Goal: Information Seeking & Learning: Learn about a topic

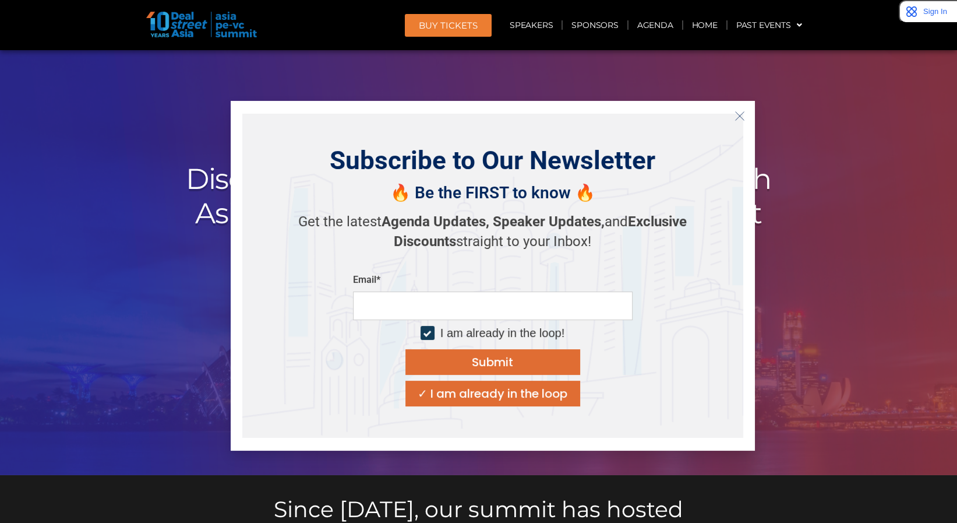
click at [742, 112] on icon "Close" at bounding box center [740, 116] width 10 height 10
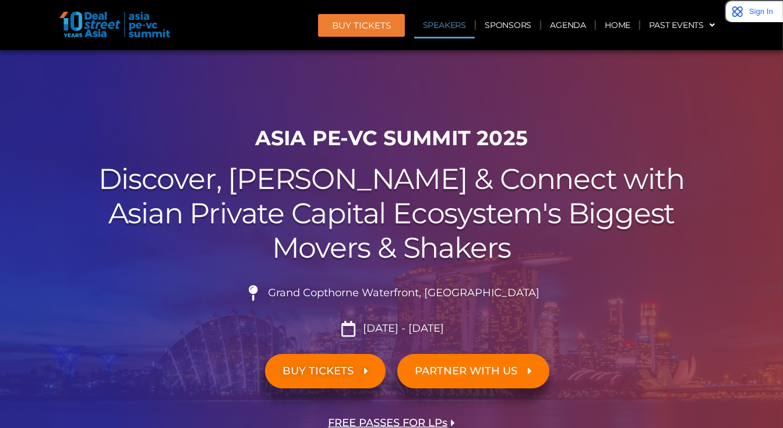
click at [446, 29] on link "Speakers" at bounding box center [444, 25] width 61 height 27
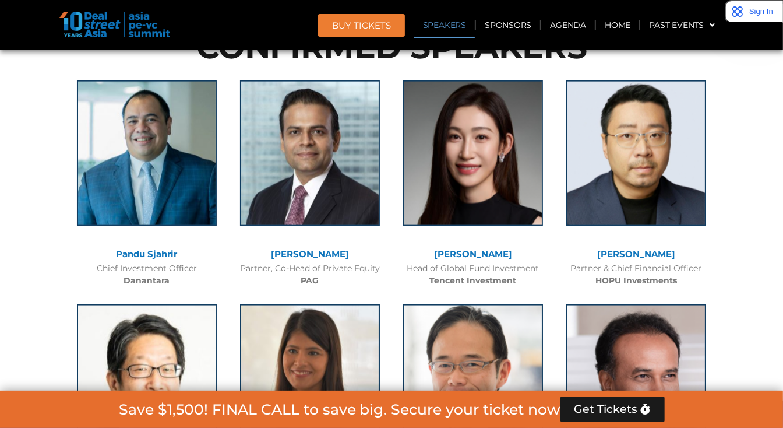
scroll to position [1299, 0]
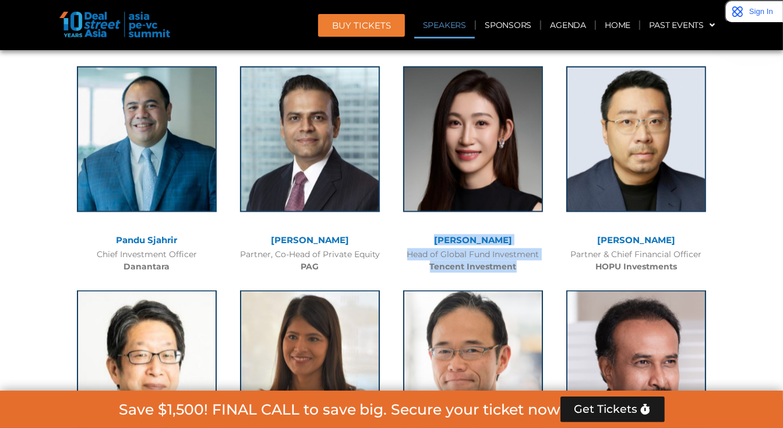
drag, startPoint x: 446, startPoint y: 234, endPoint x: 520, endPoint y: 263, distance: 79.0
click at [520, 263] on div "[PERSON_NAME] Head of Global Fund Investment Tencent Investment" at bounding box center [473, 167] width 163 height 224
copy div "[PERSON_NAME] Head of Global Fund Investment Tencent Investment"
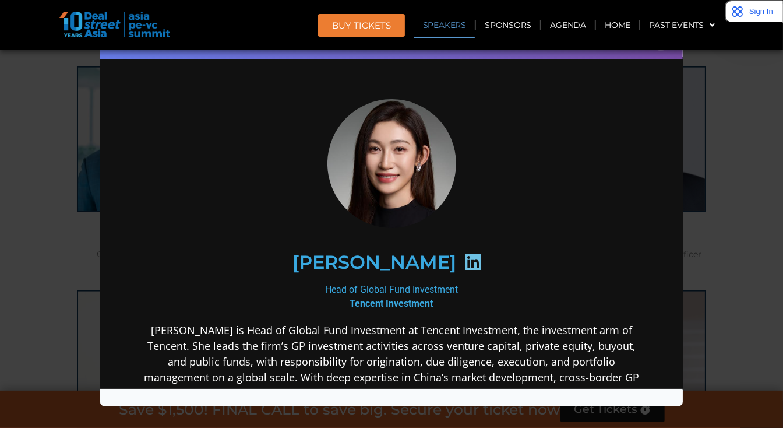
scroll to position [0, 0]
click at [41, 250] on div "Speaker Profile ×" at bounding box center [391, 214] width 783 height 428
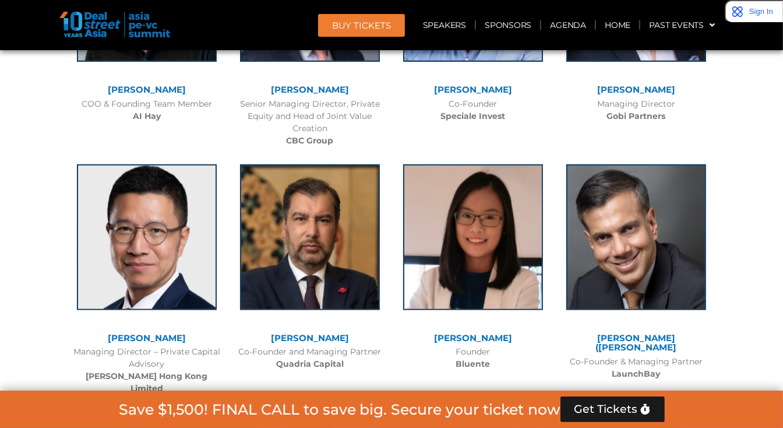
scroll to position [7476, 0]
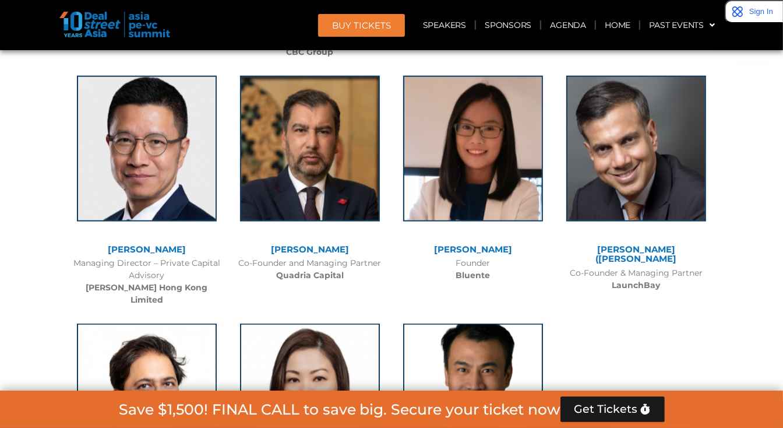
drag, startPoint x: 217, startPoint y: 206, endPoint x: 206, endPoint y: 206, distance: 11.7
click at [206, 257] on div "Managing Director – Private Capital Advisory [PERSON_NAME] Hong Kong Limited" at bounding box center [146, 281] width 151 height 49
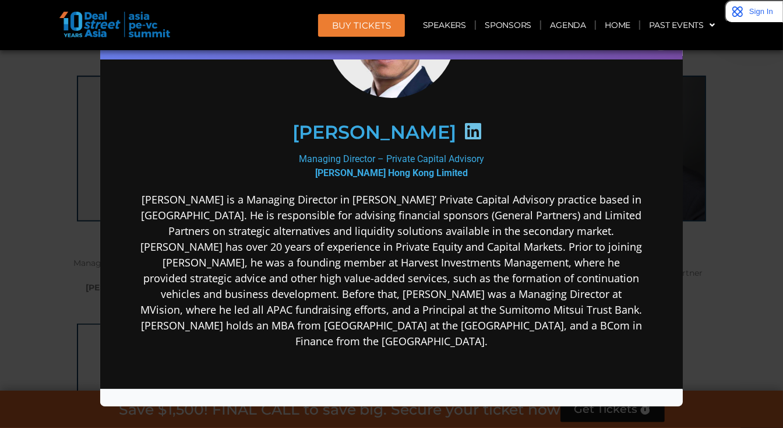
scroll to position [129, 0]
click at [733, 252] on div "Speaker Profile ×" at bounding box center [391, 214] width 783 height 428
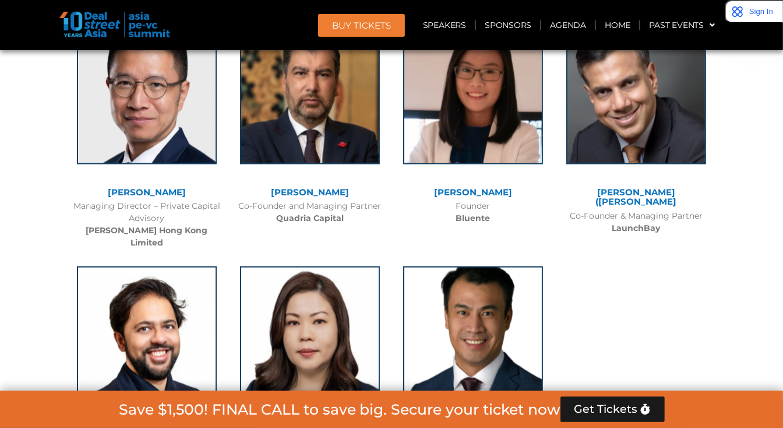
scroll to position [7572, 0]
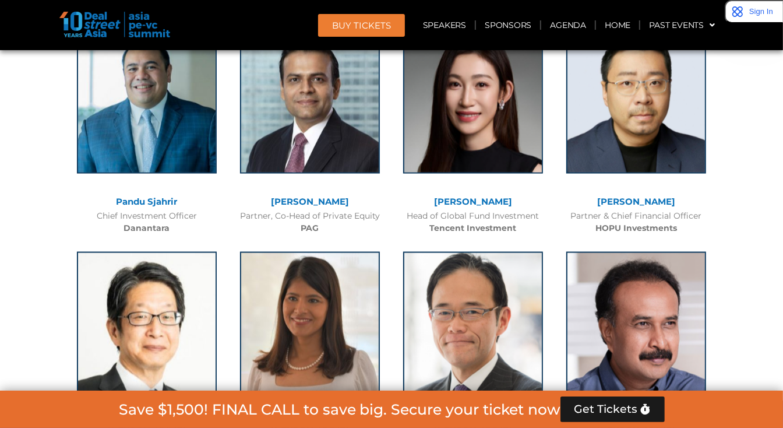
scroll to position [2068, 0]
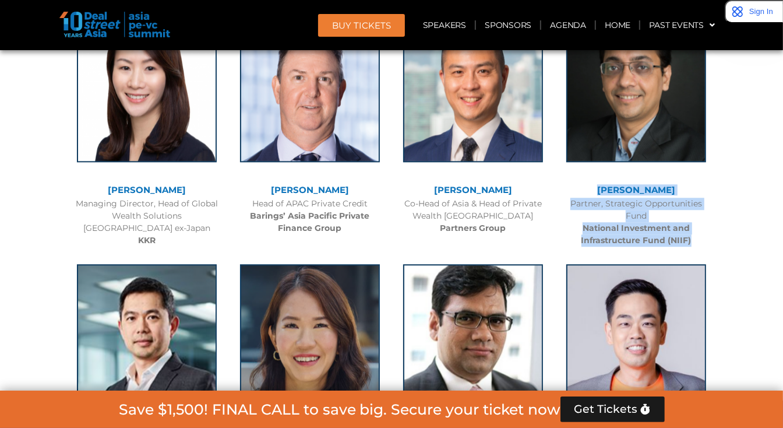
drag, startPoint x: 713, startPoint y: 237, endPoint x: 592, endPoint y: 186, distance: 131.6
click at [592, 186] on div "[PERSON_NAME] Partner, Strategic Opportunities Fund National Investment and Inf…" at bounding box center [636, 129] width 163 height 248
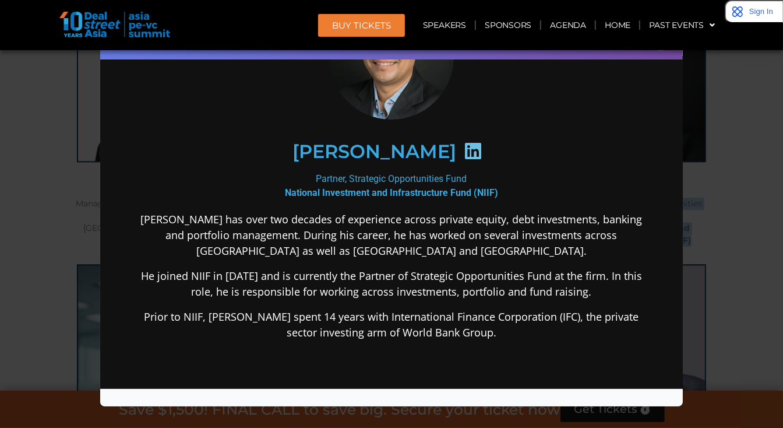
scroll to position [108, 0]
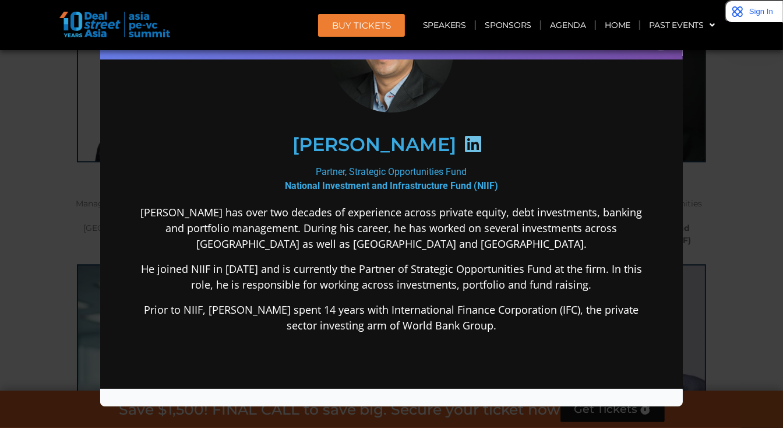
click at [745, 239] on div "Speaker Profile ×" at bounding box center [391, 214] width 783 height 428
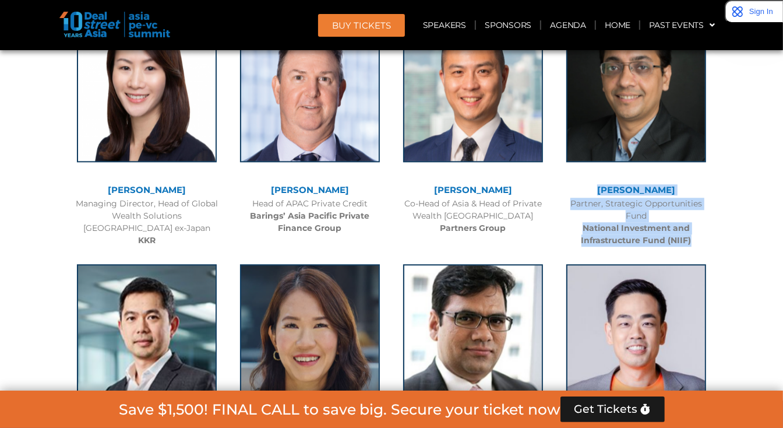
drag, startPoint x: 691, startPoint y: 237, endPoint x: 577, endPoint y: 192, distance: 122.7
copy div "[PERSON_NAME] Partner, Strategic Opportunities Fund National Investment and Inf…"
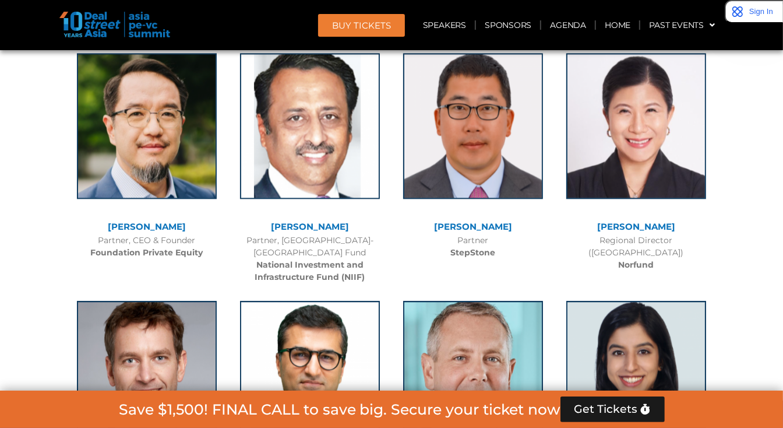
scroll to position [6261, 0]
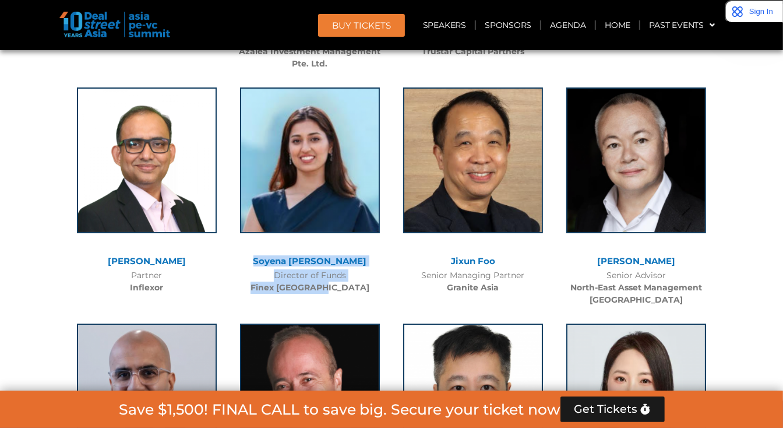
drag, startPoint x: 369, startPoint y: 225, endPoint x: 265, endPoint y: 202, distance: 107.3
click at [265, 202] on div "Soyena [PERSON_NAME] Director of Funds Finex [GEOGRAPHIC_DATA]" at bounding box center [309, 188] width 163 height 224
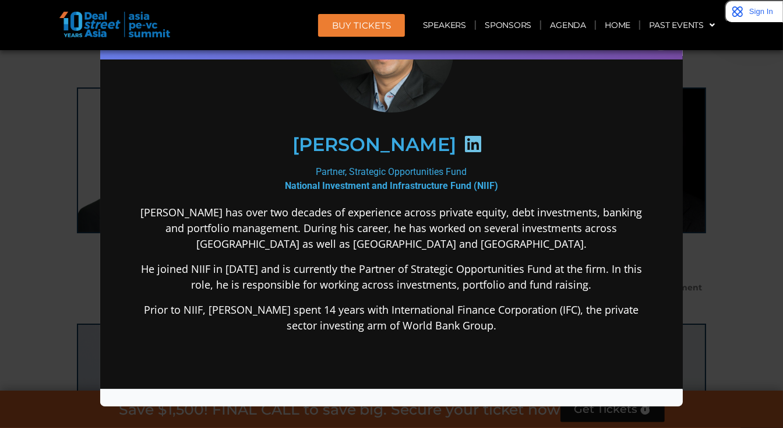
copy div "[PERSON_NAME] Director of Funds Finex [GEOGRAPHIC_DATA]"
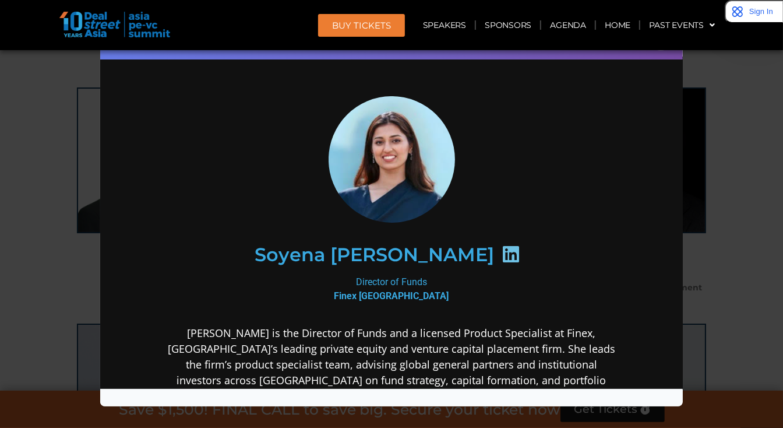
scroll to position [0, 0]
click at [755, 165] on div "Speaker Profile ×" at bounding box center [391, 214] width 783 height 428
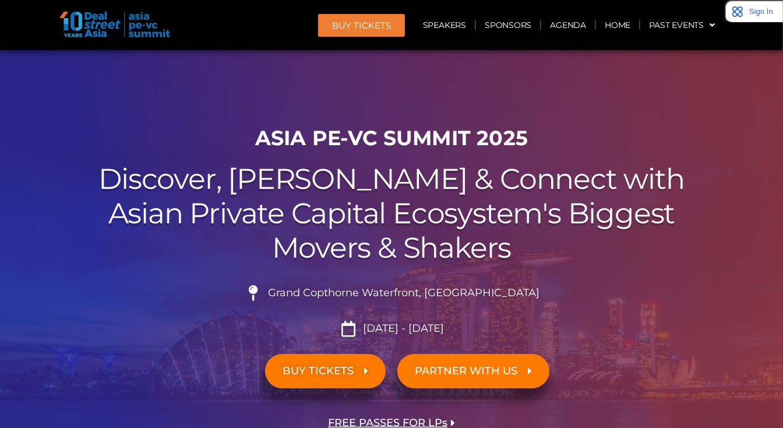
click at [247, 207] on h2 "Discover, Learn & Connect with Asian Private Capital Ecosystem's Biggest Movers…" at bounding box center [391, 213] width 653 height 103
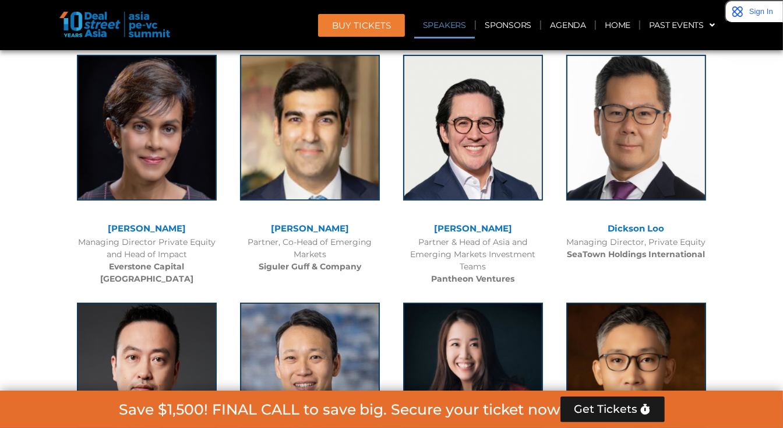
drag, startPoint x: 505, startPoint y: 249, endPoint x: 400, endPoint y: 231, distance: 106.3
click at [400, 236] on div "Partner & Head of Asia and Emerging Markets Investment Teams Pantheon Ventures" at bounding box center [472, 260] width 151 height 49
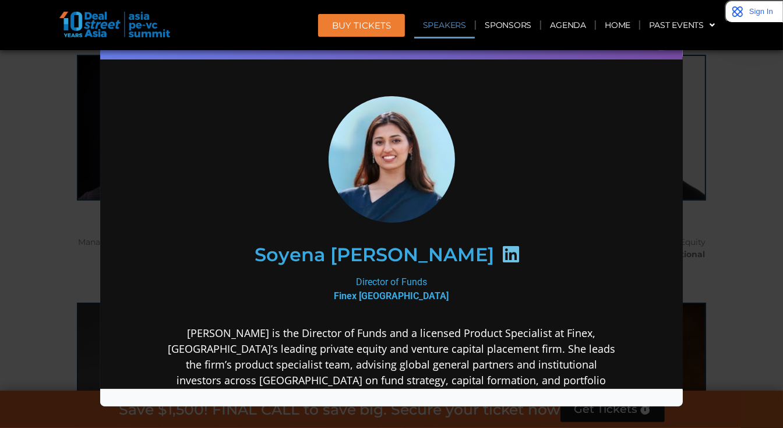
copy div "Partner & Head of Asia and Emerging Markets Investment Teams"
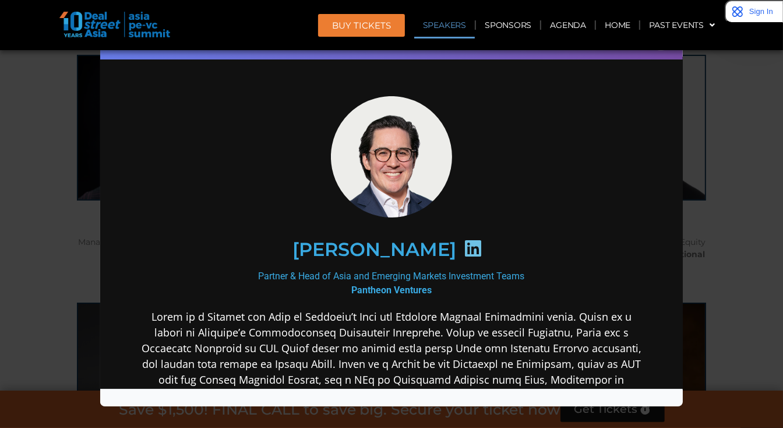
scroll to position [0, 0]
click at [41, 189] on div "Speaker Profile ×" at bounding box center [391, 214] width 783 height 428
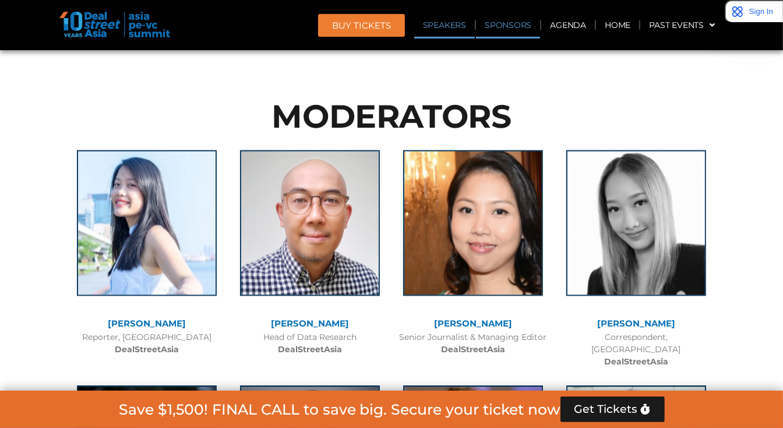
scroll to position [3679, 0]
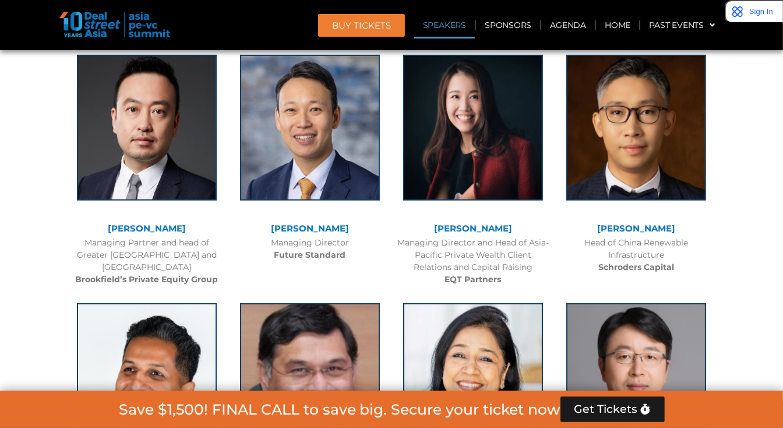
drag, startPoint x: 370, startPoint y: 226, endPoint x: 242, endPoint y: 232, distance: 127.7
click at [242, 237] on div "Managing Director Future Standard" at bounding box center [309, 249] width 151 height 24
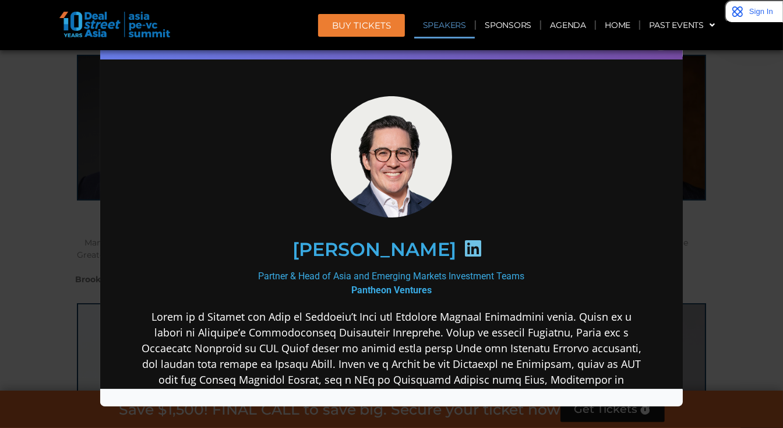
copy div "Managing Director"
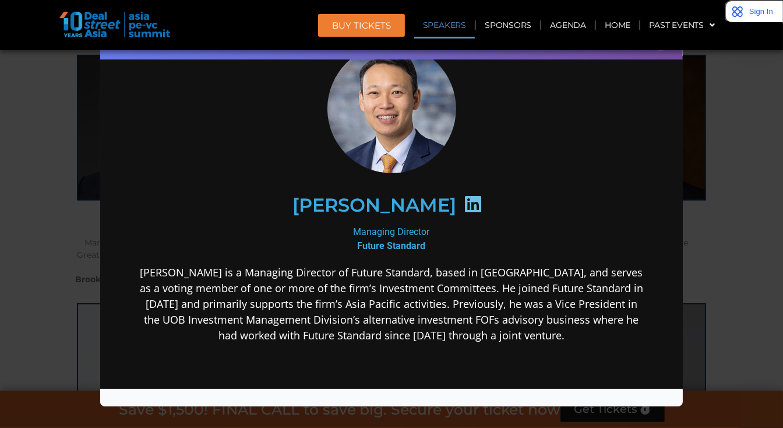
scroll to position [54, 0]
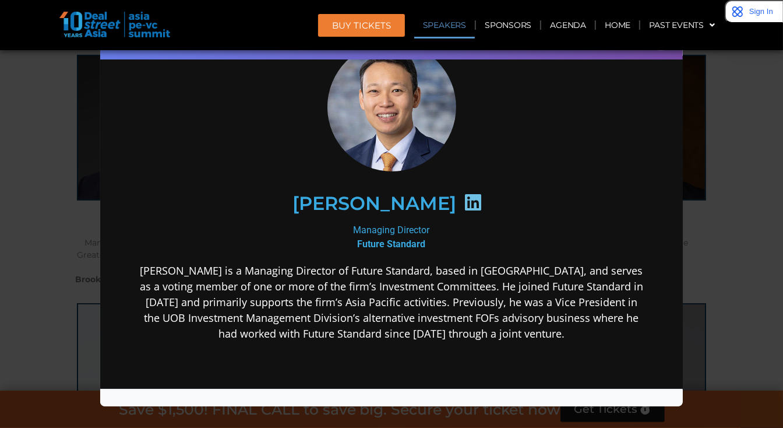
click at [727, 167] on div "Speaker Profile ×" at bounding box center [391, 214] width 783 height 428
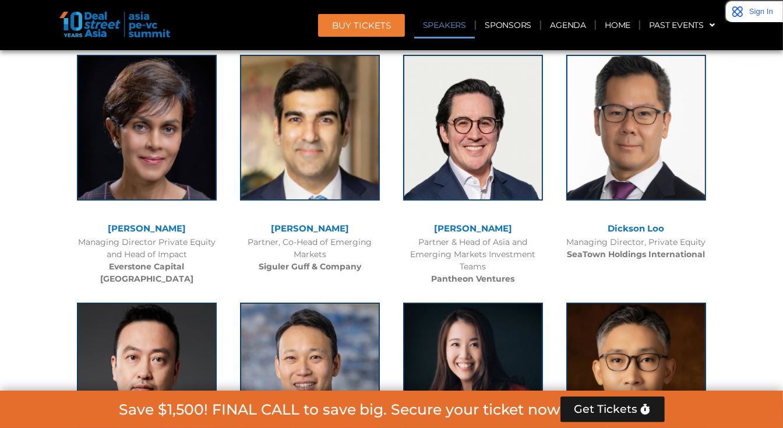
scroll to position [2737, 0]
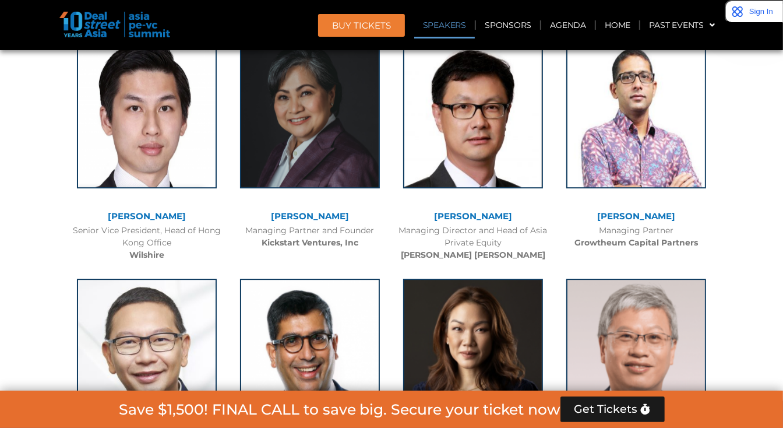
drag, startPoint x: 506, startPoint y: 238, endPoint x: 400, endPoint y: 231, distance: 106.2
click at [400, 231] on div "Managing Director and Head of Asia Private Equity [PERSON_NAME] [PERSON_NAME]" at bounding box center [472, 242] width 151 height 37
copy div "Managing Director and Head of Asia Private Equity"
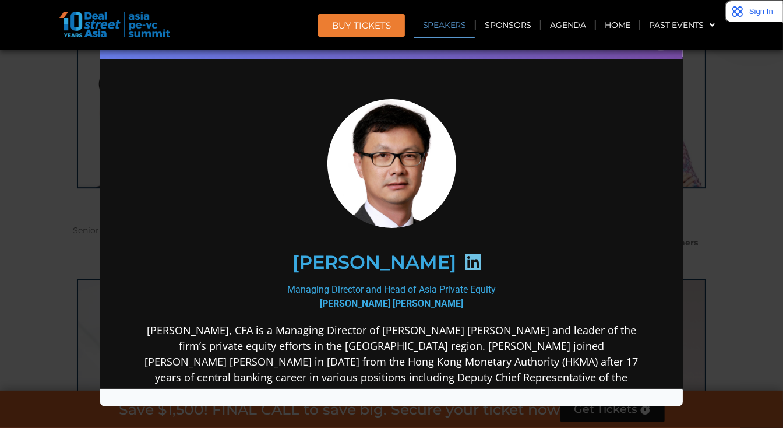
scroll to position [0, 0]
drag, startPoint x: 1, startPoint y: 139, endPoint x: 42, endPoint y: 211, distance: 83.3
click at [42, 211] on div "Speaker Profile ×" at bounding box center [391, 214] width 783 height 428
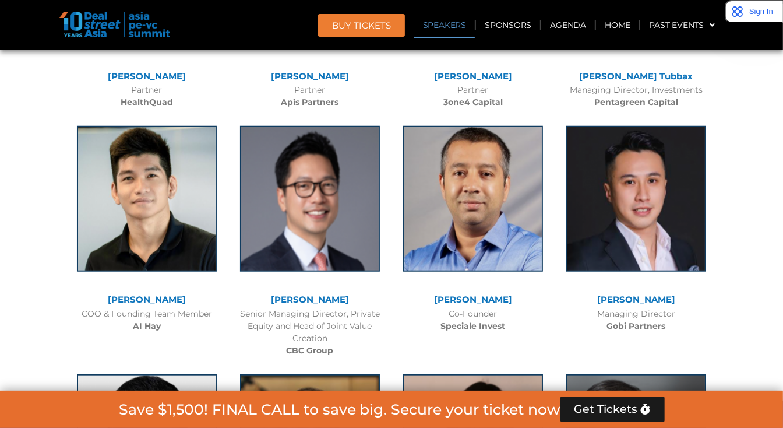
scroll to position [4151, 0]
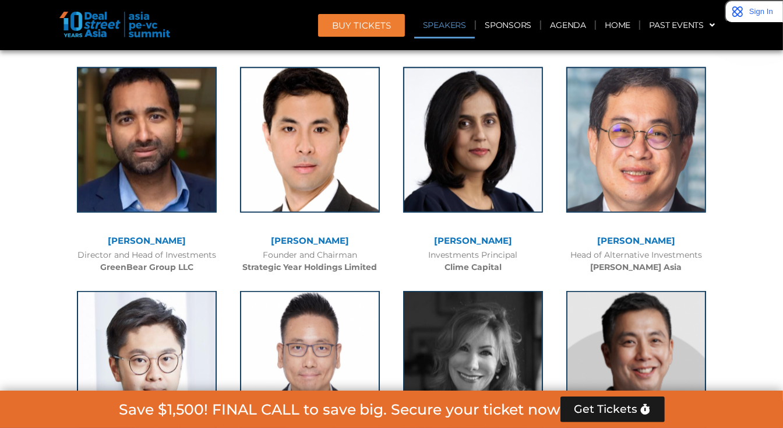
drag, startPoint x: 74, startPoint y: 229, endPoint x: 223, endPoint y: 228, distance: 149.2
click at [223, 228] on div "[PERSON_NAME] Director and Head of Investments GreenBear Group LLC" at bounding box center [146, 167] width 163 height 224
copy div "Director and Head of Investments"
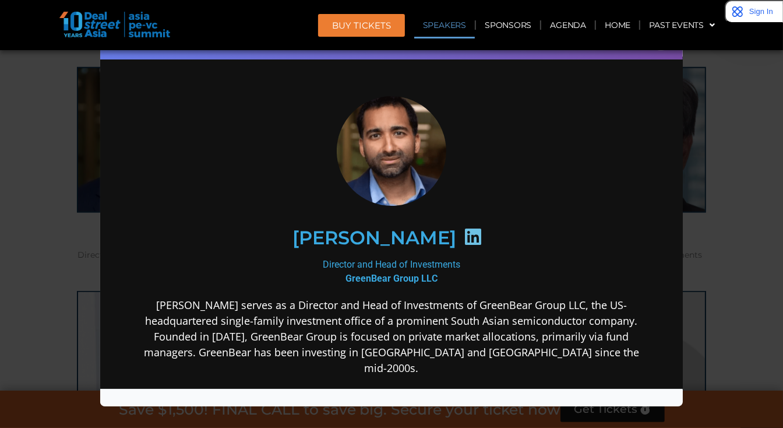
scroll to position [0, 0]
click at [695, 120] on div "Speaker Profile ×" at bounding box center [391, 214] width 783 height 428
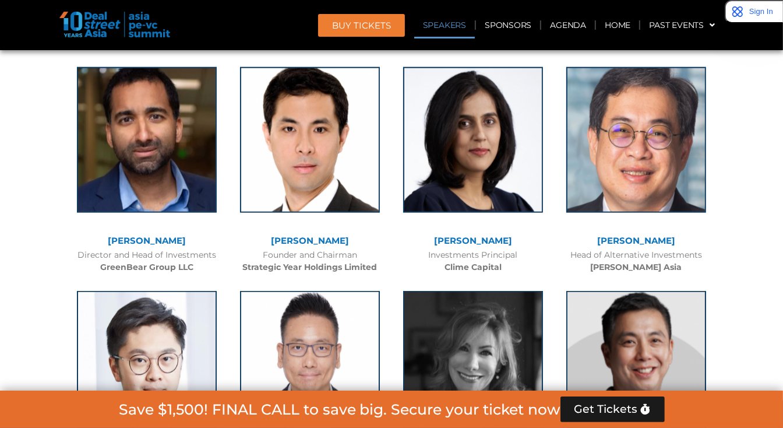
scroll to position [6248, 0]
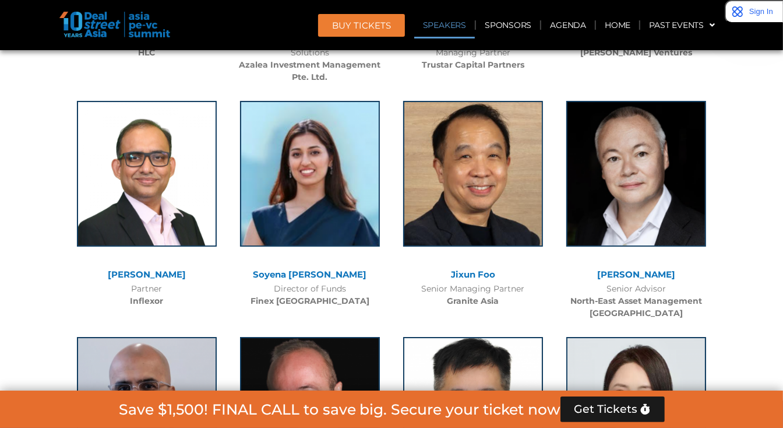
drag, startPoint x: 683, startPoint y: 225, endPoint x: 602, endPoint y: 227, distance: 80.4
click at [602, 283] on div "Senior Advisor North-East Asset Management [GEOGRAPHIC_DATA]" at bounding box center [636, 301] width 151 height 37
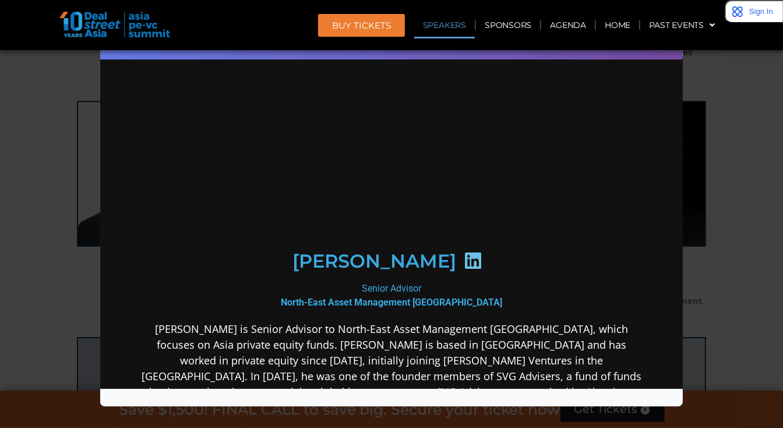
scroll to position [0, 0]
copy div "Senior Advisor"
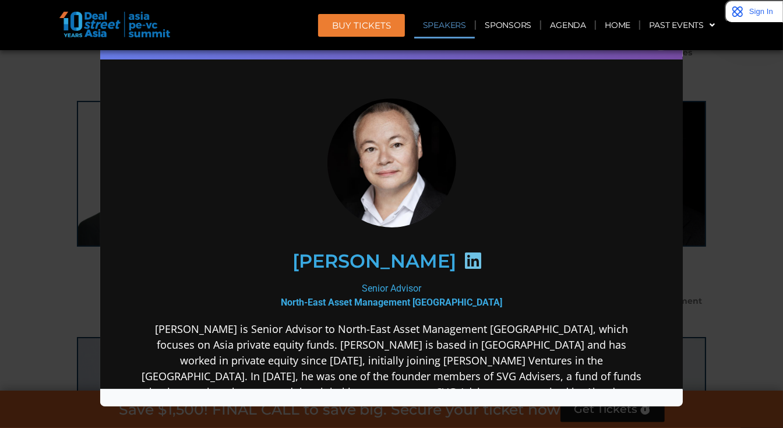
click at [26, 201] on div "Speaker Profile ×" at bounding box center [391, 214] width 783 height 428
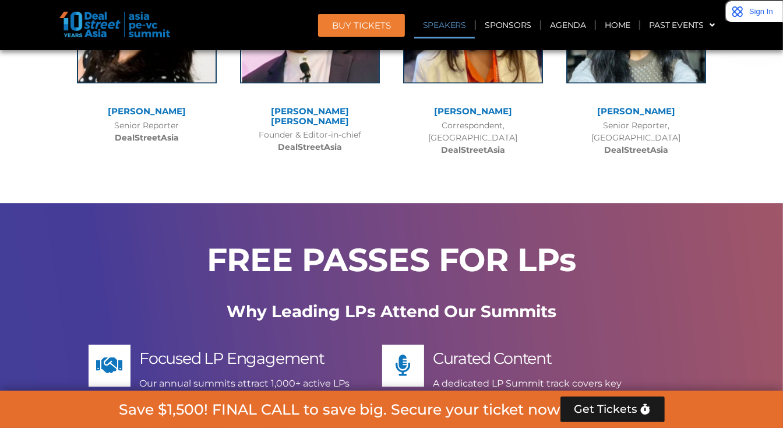
scroll to position [1546, 0]
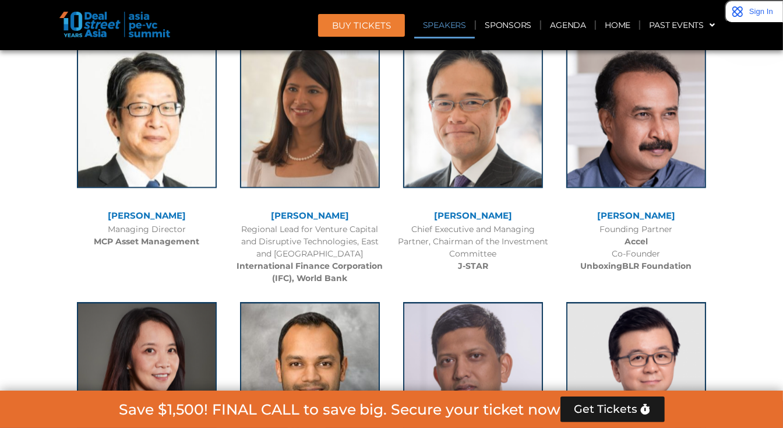
drag, startPoint x: 359, startPoint y: 250, endPoint x: 231, endPoint y: 229, distance: 130.5
click at [231, 229] on div "[PERSON_NAME] Regional Lead for Venture Capital and Disruptive Technologies, Ea…" at bounding box center [309, 161] width 163 height 260
copy div "Regional Lead for Venture Capital and Disruptive Technologies, East and [GEOGRA…"
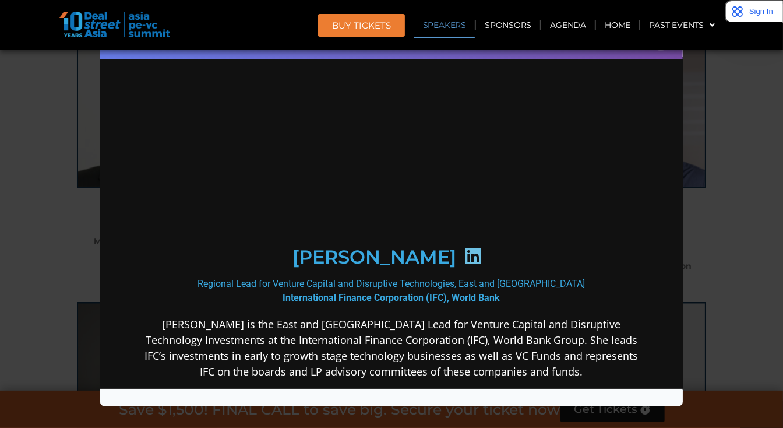
scroll to position [0, 0]
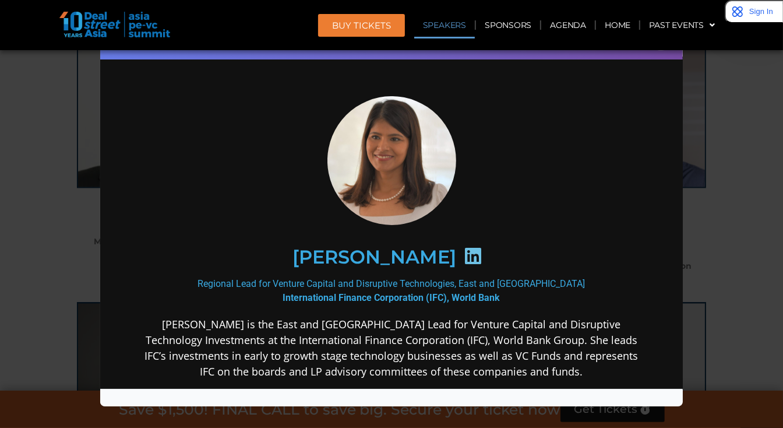
click at [79, 229] on div "Speaker Profile ×" at bounding box center [391, 214] width 783 height 428
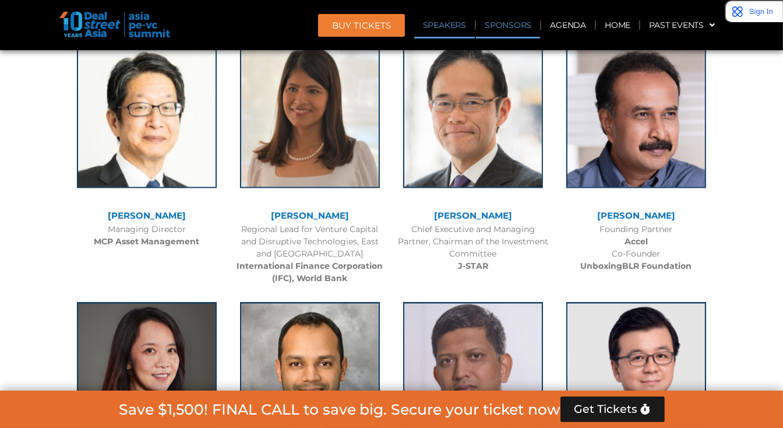
scroll to position [3432, 0]
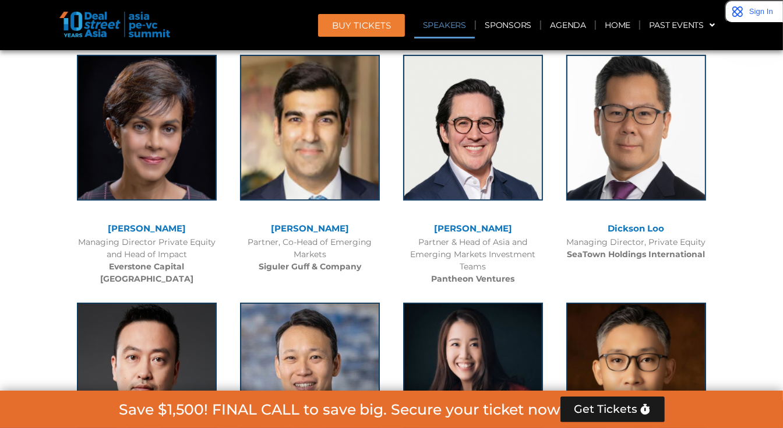
drag, startPoint x: 333, startPoint y: 241, endPoint x: 242, endPoint y: 229, distance: 92.3
click at [242, 236] on div "Partner, Co-Head of Emerging Markets Siguler Guff & Company" at bounding box center [309, 254] width 151 height 37
copy div "Partner, Co-Head of Emerging Markets"
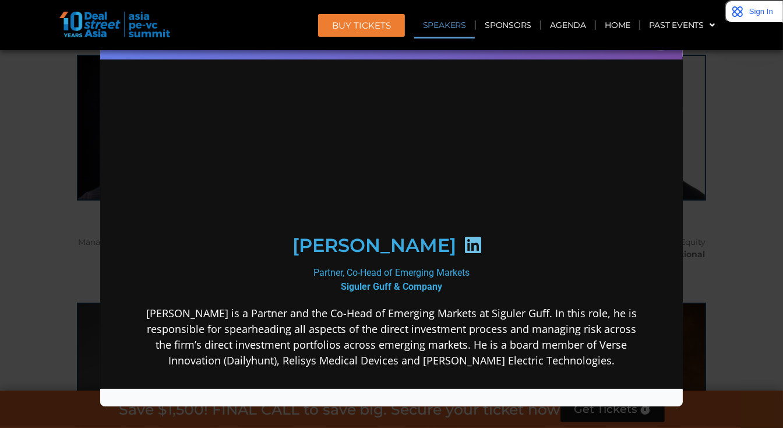
scroll to position [0, 0]
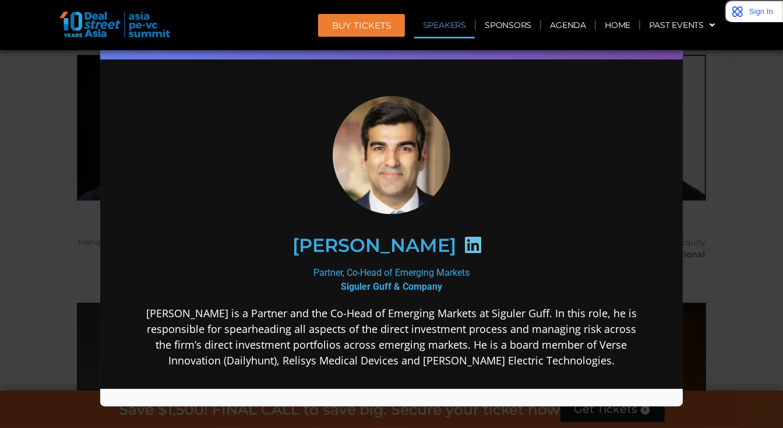
click at [711, 203] on div "Speaker Profile ×" at bounding box center [391, 214] width 783 height 428
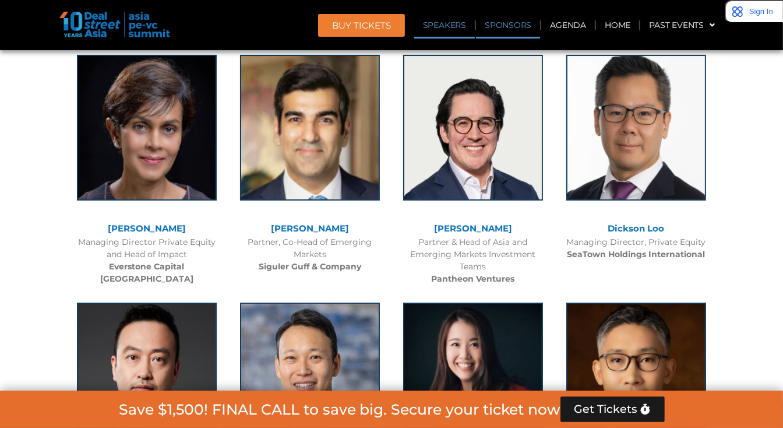
scroll to position [4151, 0]
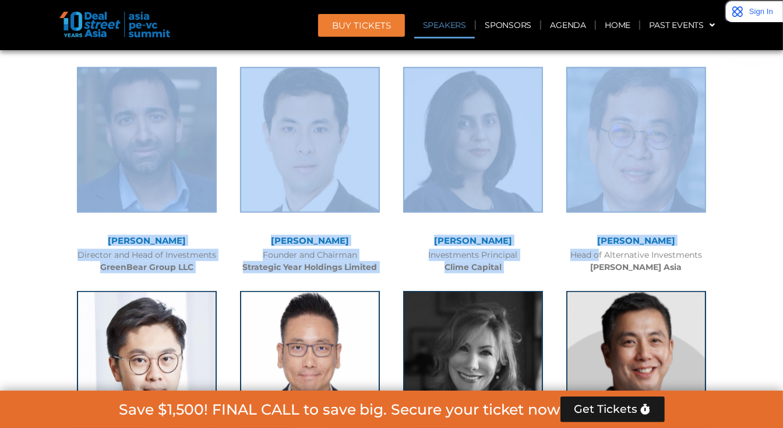
drag, startPoint x: 727, startPoint y: 226, endPoint x: 582, endPoint y: 229, distance: 145.1
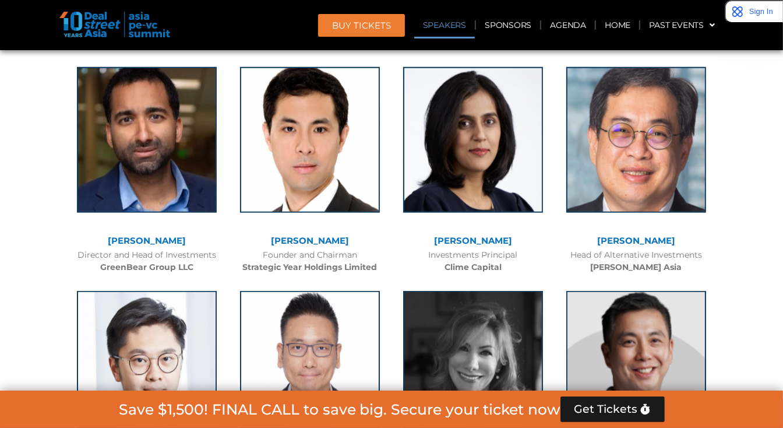
click at [601, 249] on div "Head of Alternative Investments [PERSON_NAME] Asia" at bounding box center [636, 261] width 151 height 24
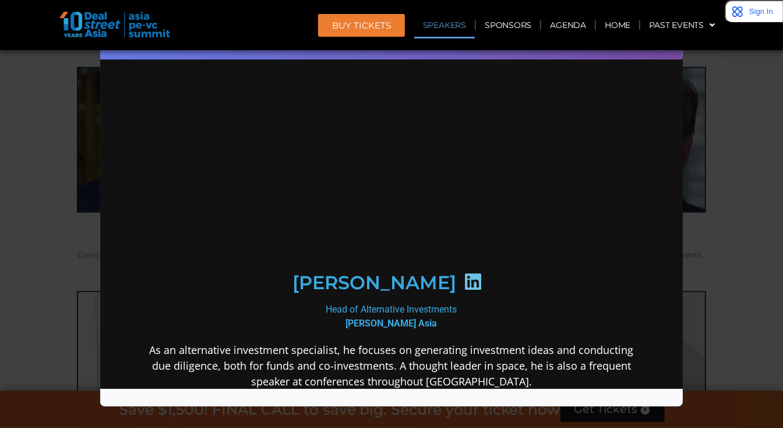
scroll to position [0, 0]
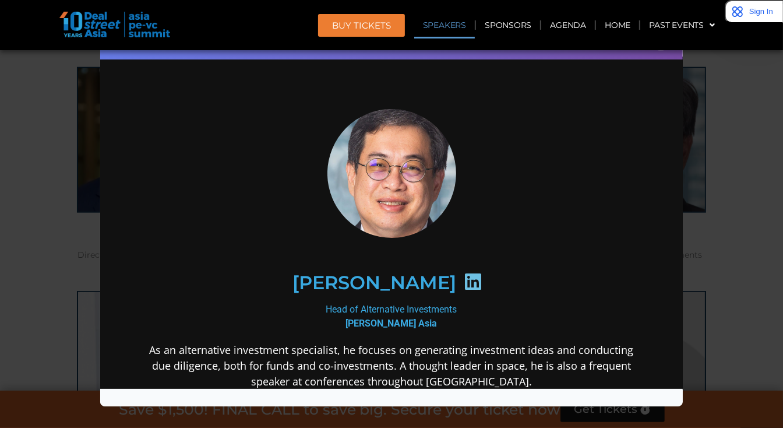
click at [771, 176] on div "Speaker Profile ×" at bounding box center [391, 214] width 783 height 428
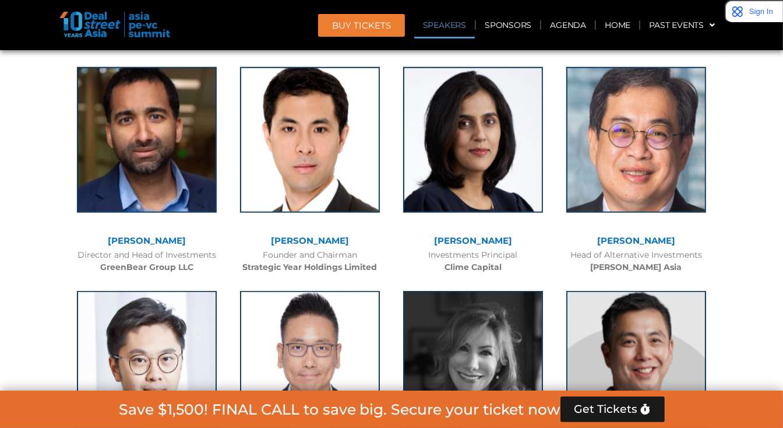
drag, startPoint x: 572, startPoint y: 231, endPoint x: 703, endPoint y: 227, distance: 131.2
click at [703, 249] on div "Head of Alternative Investments [PERSON_NAME] Asia" at bounding box center [636, 261] width 151 height 24
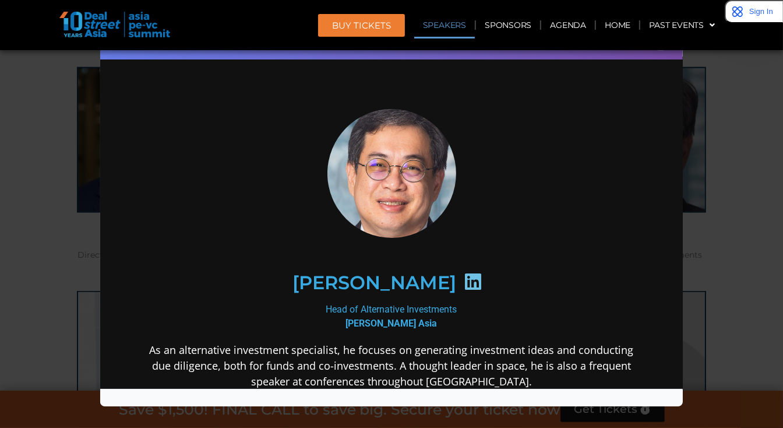
click at [66, 237] on div "Speaker Profile ×" at bounding box center [391, 214] width 783 height 428
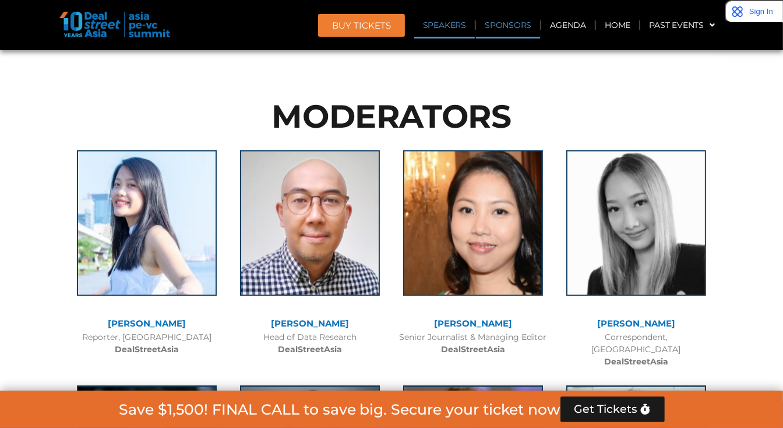
scroll to position [7661, 0]
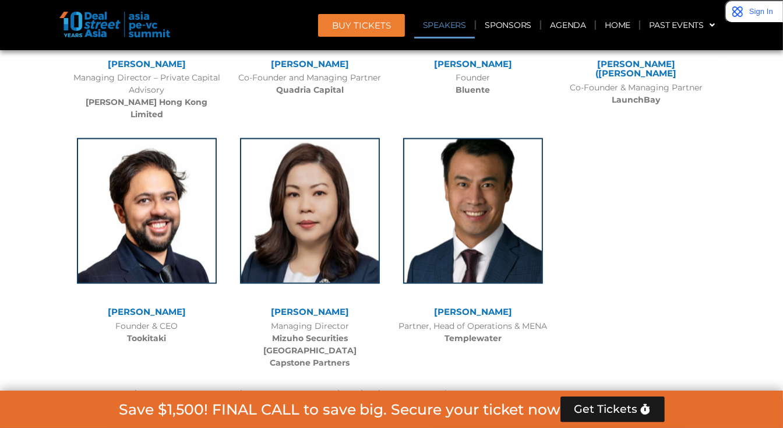
drag, startPoint x: 355, startPoint y: 225, endPoint x: 257, endPoint y: 225, distance: 97.9
click at [257, 320] on div "Managing Director Mizuho Securities Singapore Capstone Partners" at bounding box center [309, 344] width 151 height 49
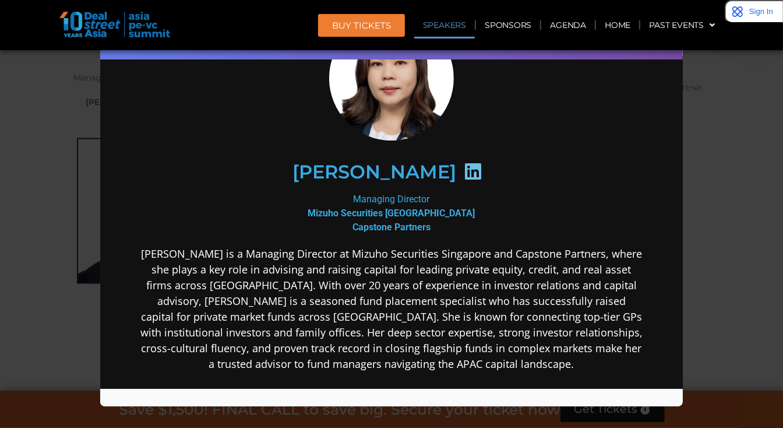
scroll to position [87, 0]
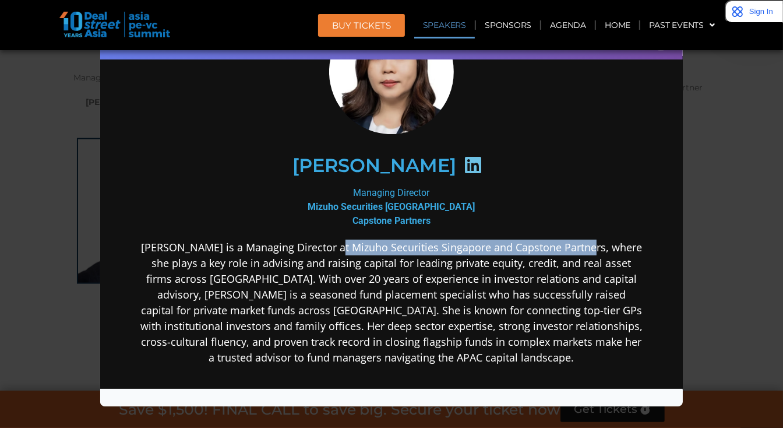
drag, startPoint x: 329, startPoint y: 246, endPoint x: 577, endPoint y: 248, distance: 248.2
click at [577, 248] on p "[PERSON_NAME] is a Managing Director at Mizuho Securities Singapore and Capston…" at bounding box center [390, 302] width 503 height 126
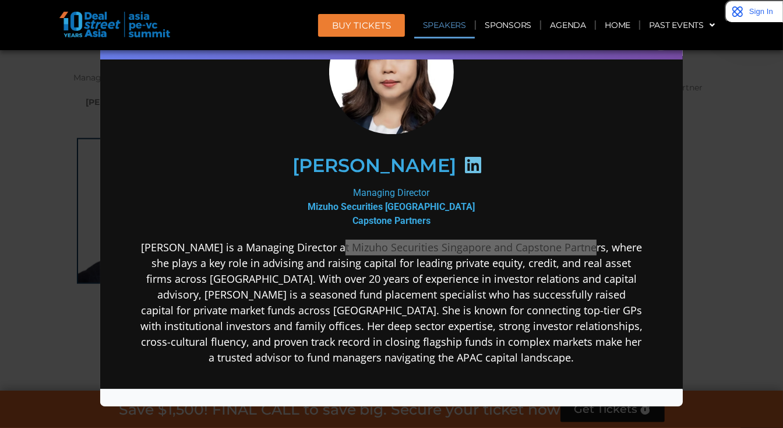
click at [60, 172] on div "Speaker Profile ×" at bounding box center [391, 214] width 783 height 428
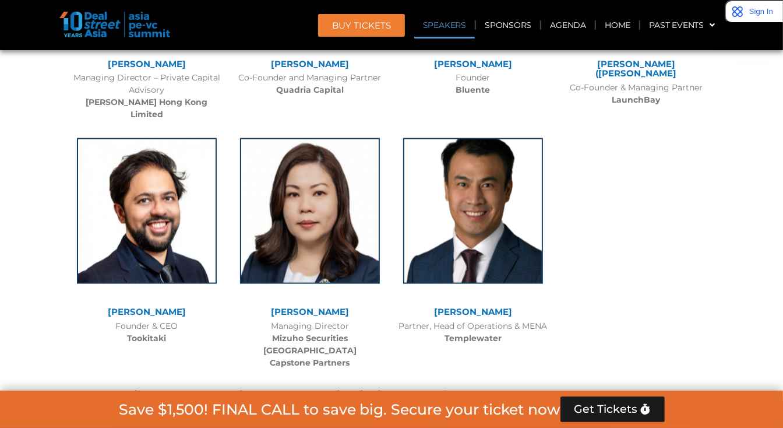
scroll to position [5304, 0]
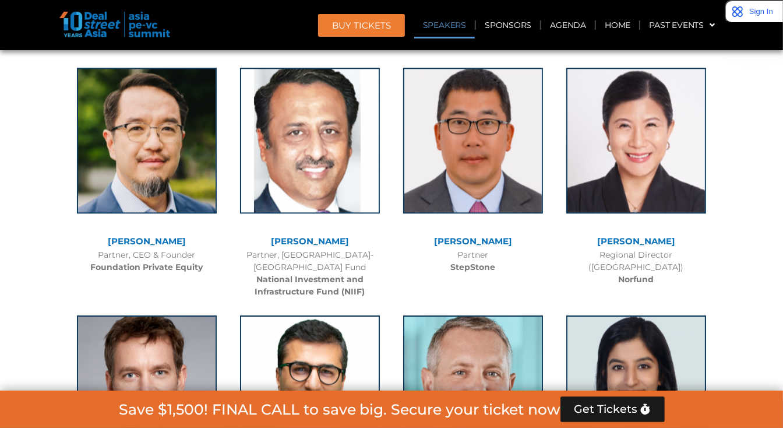
click at [493, 235] on link "[PERSON_NAME]" at bounding box center [473, 240] width 78 height 11
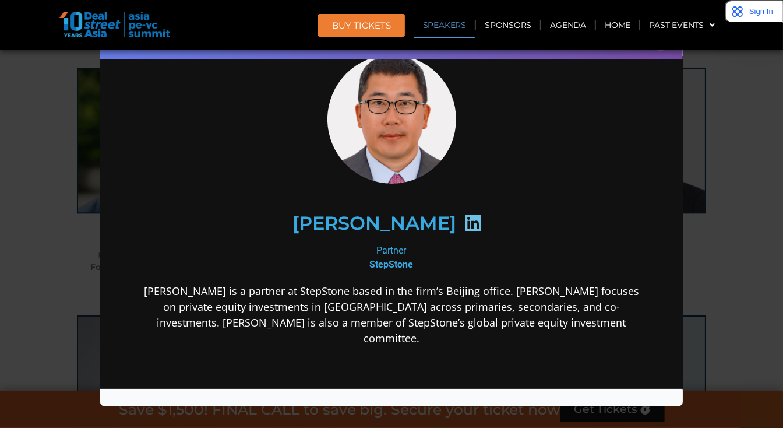
scroll to position [51, 0]
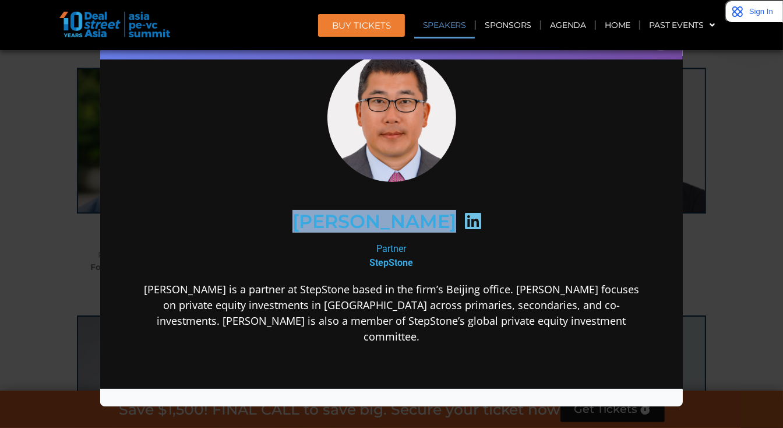
drag, startPoint x: 298, startPoint y: 212, endPoint x: 430, endPoint y: 216, distance: 132.3
click at [430, 216] on div "[PERSON_NAME]" at bounding box center [390, 221] width 453 height 60
click at [463, 218] on icon at bounding box center [472, 220] width 19 height 19
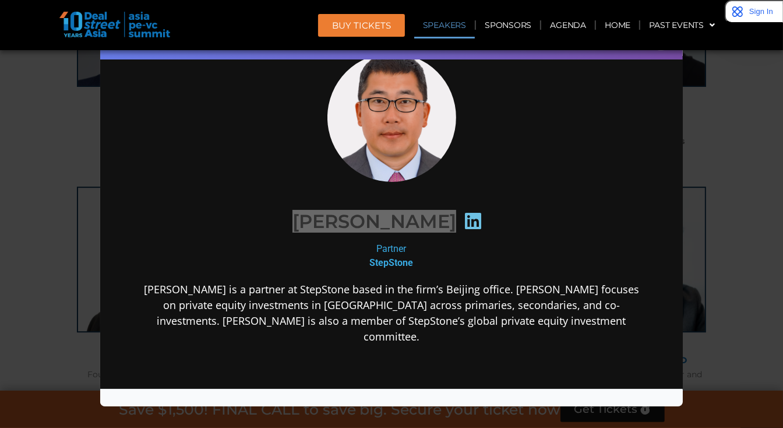
click at [755, 167] on div "Speaker Profile ×" at bounding box center [391, 214] width 783 height 428
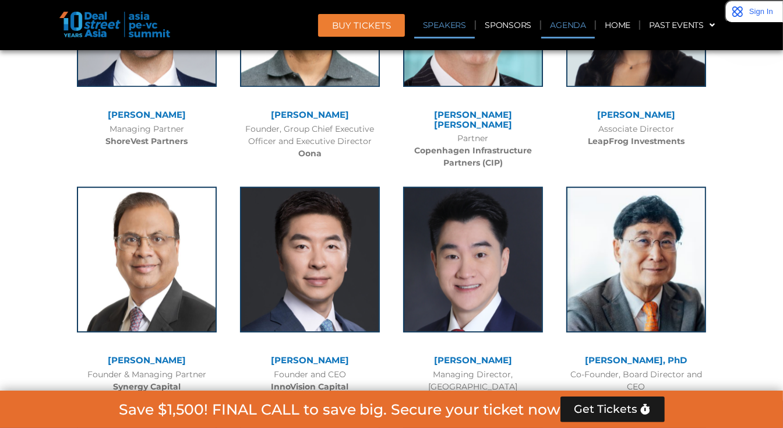
scroll to position [4151, 0]
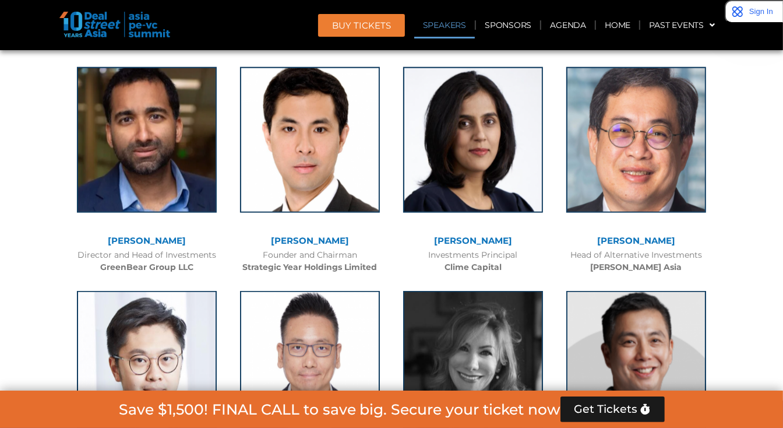
click at [658, 235] on link "[PERSON_NAME]" at bounding box center [636, 240] width 78 height 11
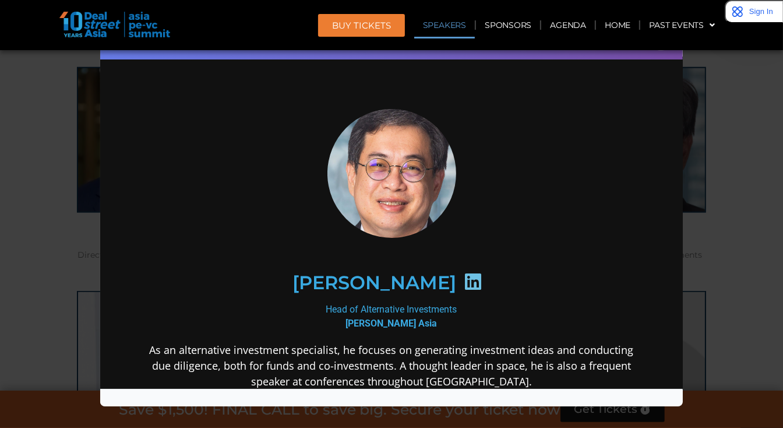
scroll to position [0, 0]
drag, startPoint x: 713, startPoint y: 163, endPoint x: 785, endPoint y: 153, distance: 72.9
click at [714, 161] on div "Speaker Profile ×" at bounding box center [391, 214] width 783 height 428
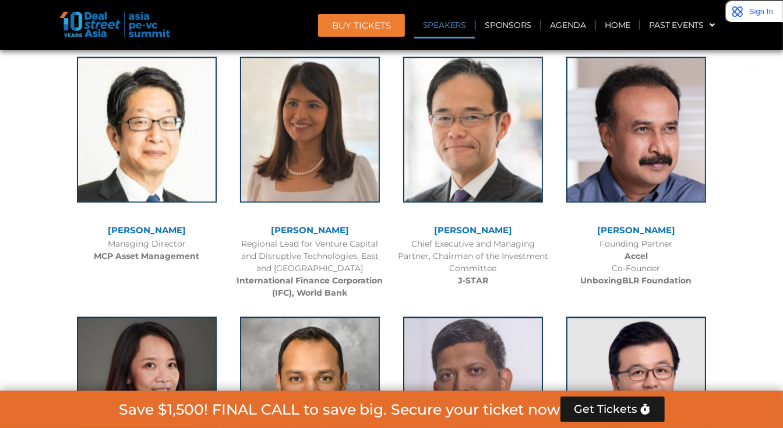
scroll to position [1151, 0]
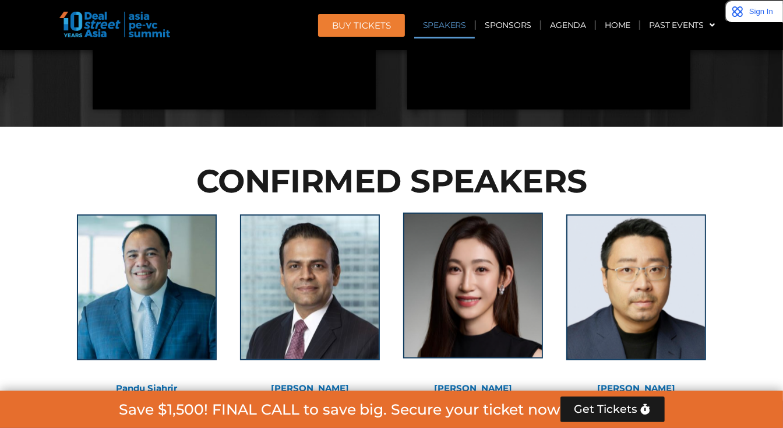
click at [485, 312] on img at bounding box center [473, 286] width 140 height 146
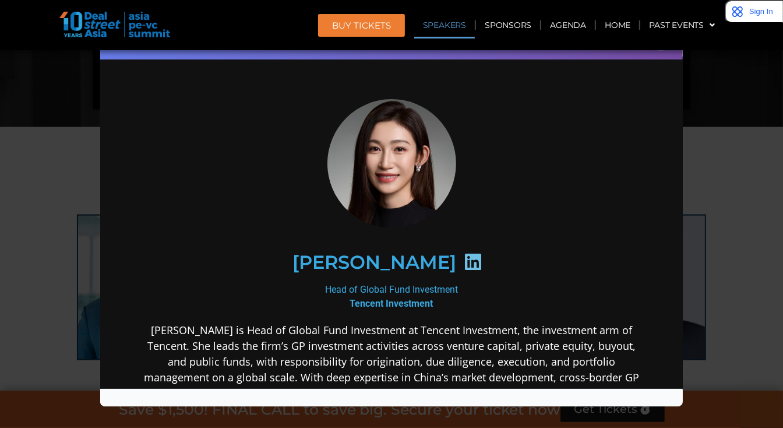
scroll to position [0, 0]
drag, startPoint x: 435, startPoint y: 262, endPoint x: 422, endPoint y: 244, distance: 22.1
click at [397, 239] on div "[PERSON_NAME]" at bounding box center [390, 262] width 453 height 60
click at [463, 262] on icon at bounding box center [472, 261] width 19 height 19
drag, startPoint x: 322, startPoint y: 260, endPoint x: 414, endPoint y: 260, distance: 91.5
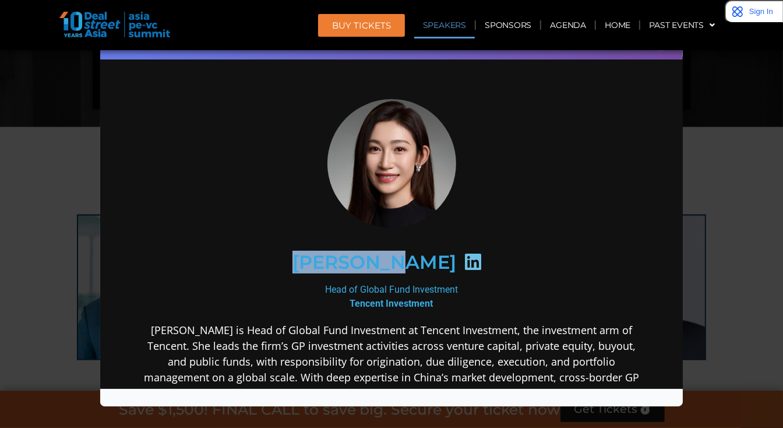
click at [414, 260] on div "[PERSON_NAME]" at bounding box center [390, 262] width 453 height 60
